Goal: Task Accomplishment & Management: Manage account settings

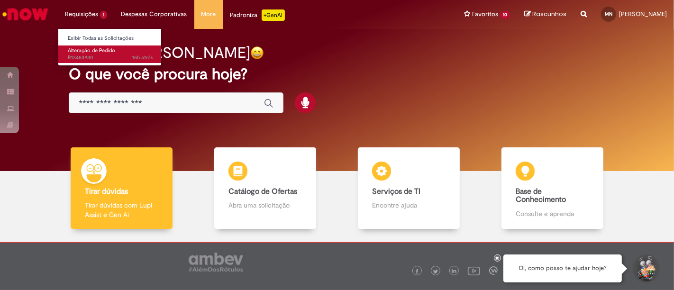
click at [89, 52] on span "Alteração de Pedido" at bounding box center [91, 50] width 47 height 7
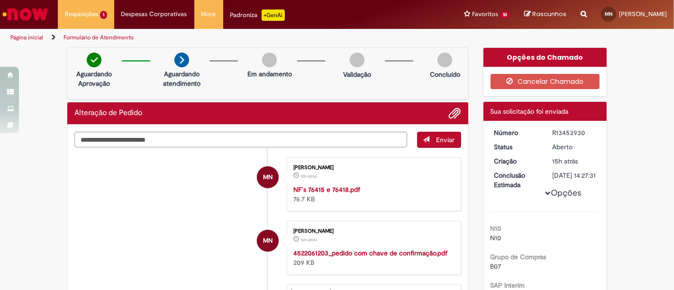
drag, startPoint x: 549, startPoint y: 132, endPoint x: 588, endPoint y: 132, distance: 39.4
click at [588, 132] on div "R13453930" at bounding box center [574, 132] width 44 height 9
copy div "R13453930"
drag, startPoint x: 589, startPoint y: 197, endPoint x: 557, endPoint y: 273, distance: 82.9
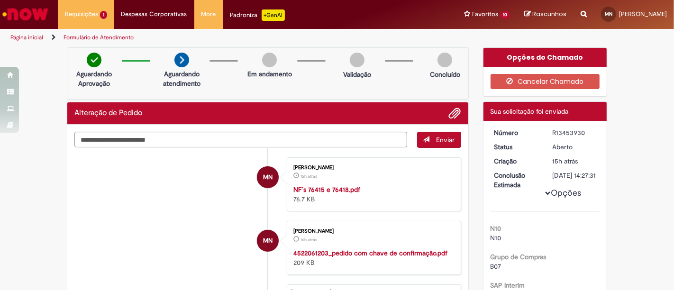
drag, startPoint x: 549, startPoint y: 131, endPoint x: 588, endPoint y: 131, distance: 39.8
click at [588, 131] on div "R13453930" at bounding box center [574, 132] width 44 height 9
copy div "R13453930"
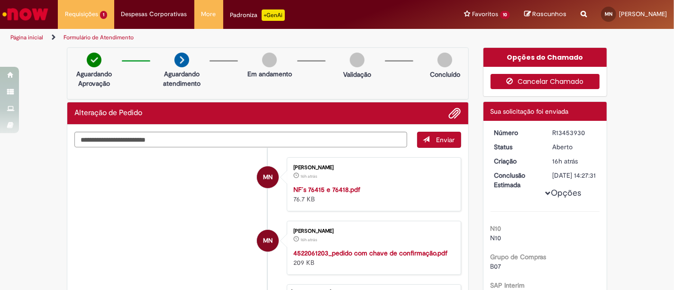
click at [539, 79] on button "Cancelar Chamado" at bounding box center [546, 81] width 110 height 15
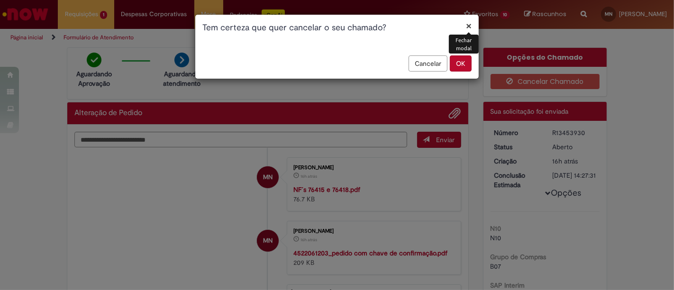
click at [460, 62] on button "OK" at bounding box center [461, 63] width 22 height 16
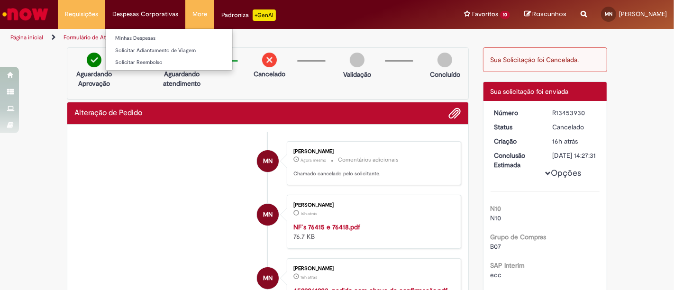
click at [105, 11] on li "Despesas Corporativas Minhas Despesas Solicitar Adiantamento de Viagem Solicita…" at bounding box center [81, 14] width 47 height 28
click at [152, 38] on link "Minhas Despesas" at bounding box center [169, 38] width 127 height 10
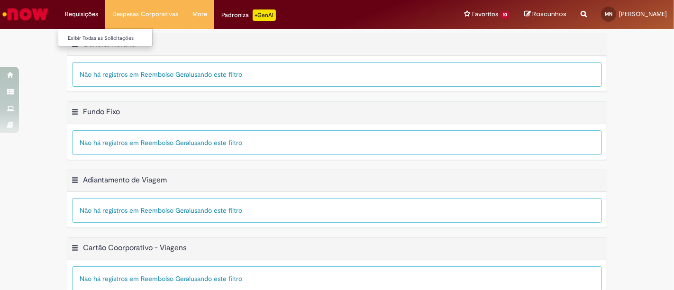
click at [84, 17] on li "Requisições Exibir Todas as Solicitações" at bounding box center [81, 14] width 47 height 28
click at [85, 37] on link "Exibir Todas as Solicitações" at bounding box center [110, 38] width 104 height 10
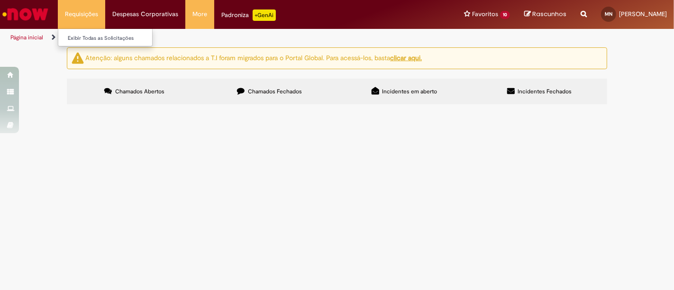
click at [74, 15] on li "Requisições Exibir Todas as Solicitações" at bounding box center [81, 14] width 47 height 28
click at [78, 38] on link "Exibir Todas as Solicitações" at bounding box center [110, 38] width 104 height 10
click at [659, 107] on div "Atenção: alguns chamados relacionados a T.I foram migrados para o Portal Global…" at bounding box center [337, 77] width 674 height 60
